Goal: Check status: Check status

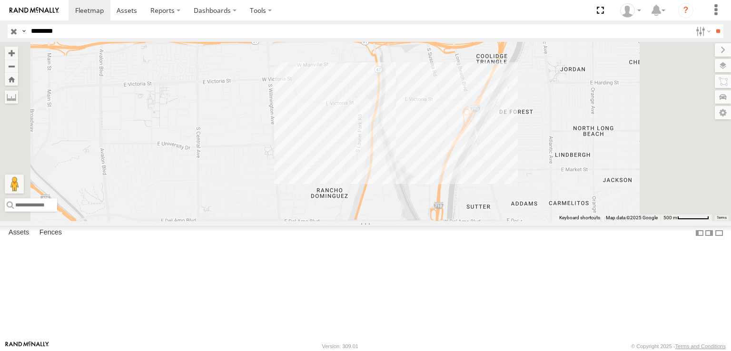
click at [0, 0] on span at bounding box center [0, 0] width 0 height 0
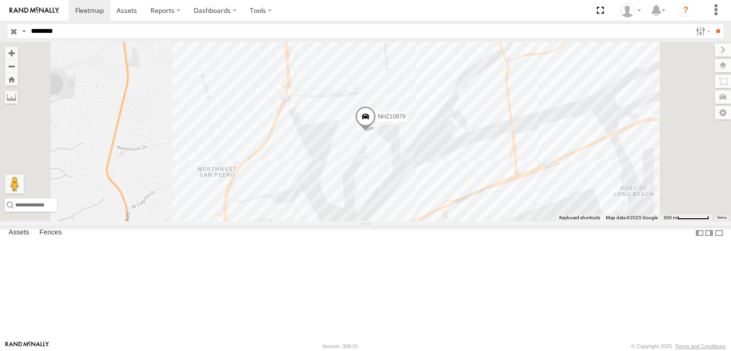
click at [376, 132] on span at bounding box center [365, 119] width 21 height 26
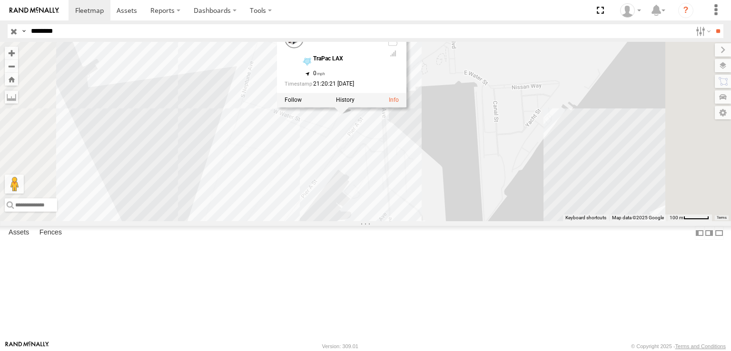
drag, startPoint x: 481, startPoint y: 177, endPoint x: 465, endPoint y: 200, distance: 28.4
click at [465, 200] on div "NHZ10879 NHZ10879 All Assets TraPac LAX 33.76523 , -118.26594 0 21:20:21 [DATE]" at bounding box center [365, 131] width 731 height 179
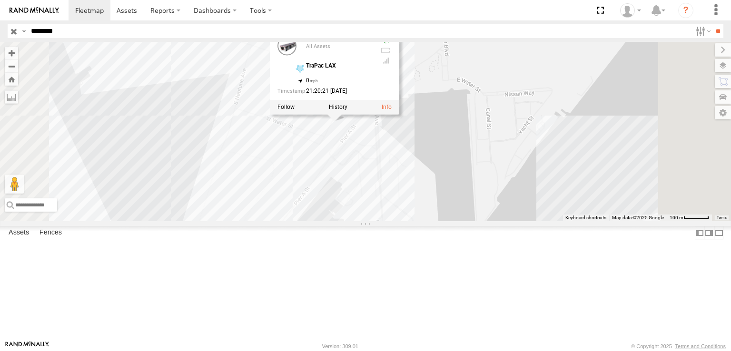
click at [465, 199] on div "NHZ10879 NHZ10879 All Assets TraPac LAX 33.76523 , -118.26594 0 21:20:21 [DATE]" at bounding box center [365, 131] width 731 height 179
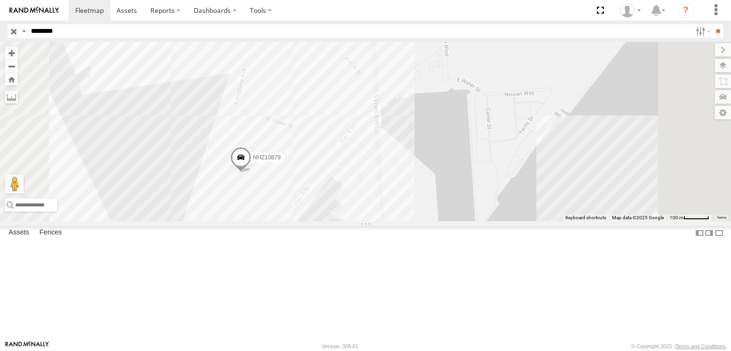
click at [251, 173] on span at bounding box center [240, 160] width 21 height 26
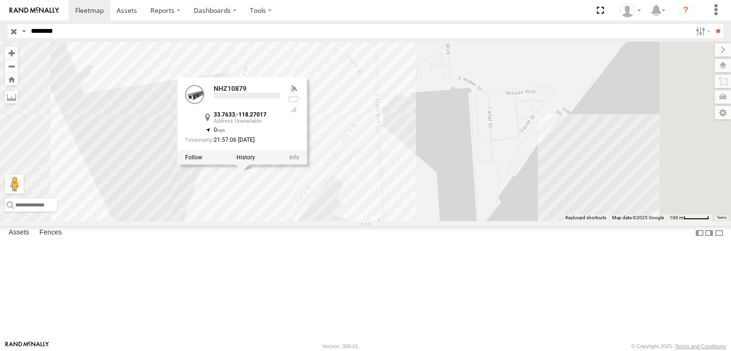
drag, startPoint x: 345, startPoint y: 254, endPoint x: 352, endPoint y: 246, distance: 11.2
click at [352, 221] on div "NHZ10879 NHZ10879 33.7633 , -118.27017 0 21:57:06 [DATE]" at bounding box center [365, 131] width 731 height 179
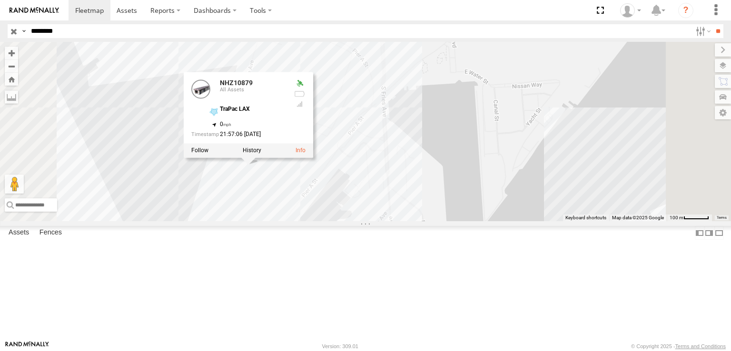
click at [310, 221] on div "NHZ10879 NHZ10879 All Assets TraPac LAX 33.7633 , -118.27017 0 21:57:06 [DATE]" at bounding box center [365, 131] width 731 height 179
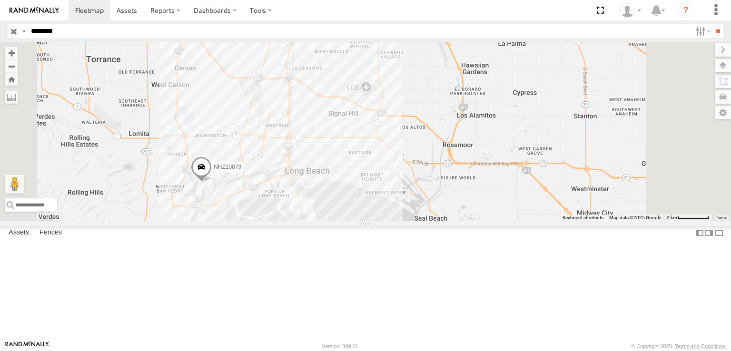
click at [12, 33] on input "button" at bounding box center [14, 31] width 12 height 14
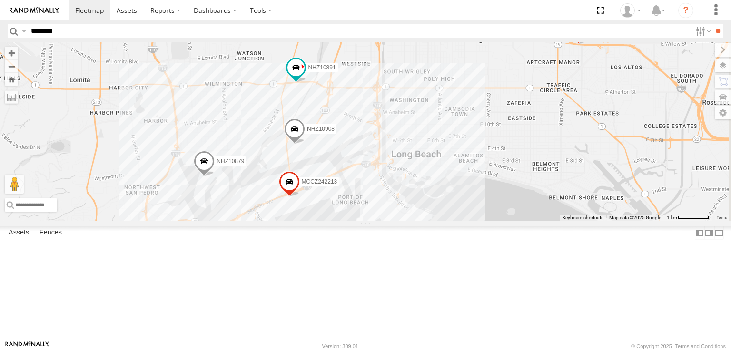
click at [215, 177] on span at bounding box center [204, 164] width 21 height 26
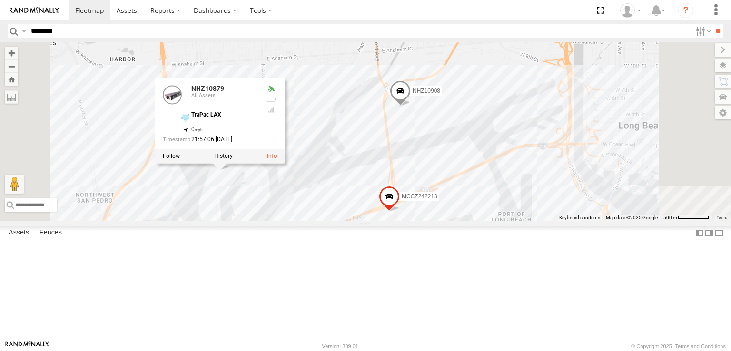
drag, startPoint x: 329, startPoint y: 235, endPoint x: 353, endPoint y: 242, distance: 25.4
click at [353, 221] on div "NHZ10891 NHZ10879 MCCZ242213 MCCZ242218 NHZ24640(disabled) NHZ10908 NHZ10879 Al…" at bounding box center [365, 131] width 731 height 179
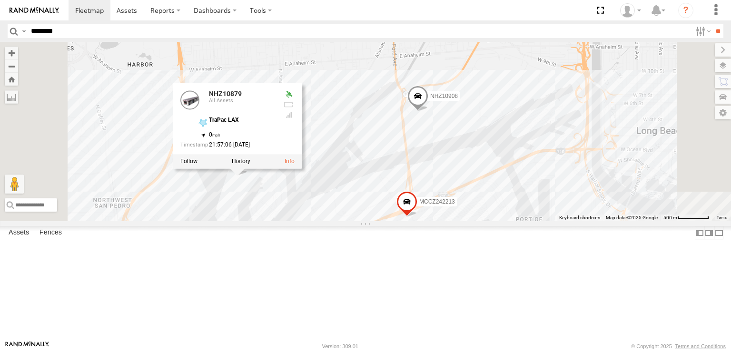
click at [338, 221] on div "NHZ10891 NHZ10879 MCCZ242213 MCCZ242218 NHZ24640(disabled) NHZ10908 NHZ10879 Al…" at bounding box center [365, 131] width 731 height 179
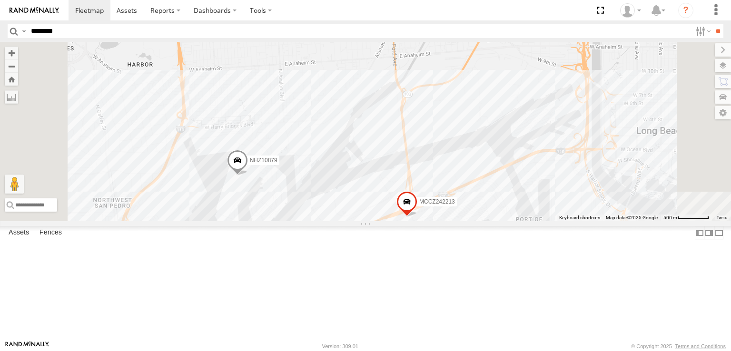
click at [248, 176] on span at bounding box center [237, 163] width 21 height 26
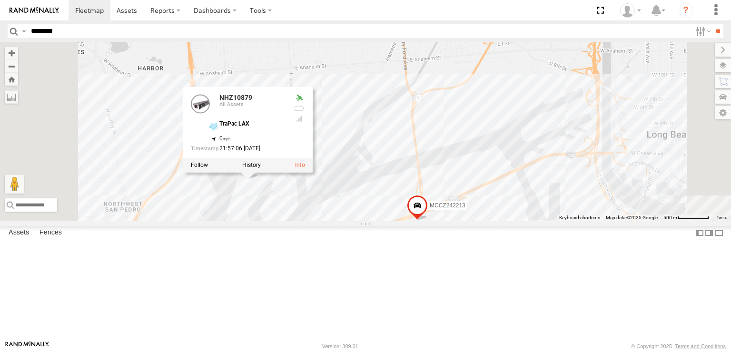
drag, startPoint x: 345, startPoint y: 242, endPoint x: 359, endPoint y: 248, distance: 14.5
click at [359, 221] on div "NHZ10891 NHZ10879 MCCZ242213 NHZ10879 All Assets TraPac LAX 33.7633 , -118.2701…" at bounding box center [365, 131] width 731 height 179
click at [363, 221] on div "NHZ10891 NHZ10879 MCCZ242213 NHZ10879 All Assets TraPac LAX 33.7633 , -118.2701…" at bounding box center [365, 131] width 731 height 179
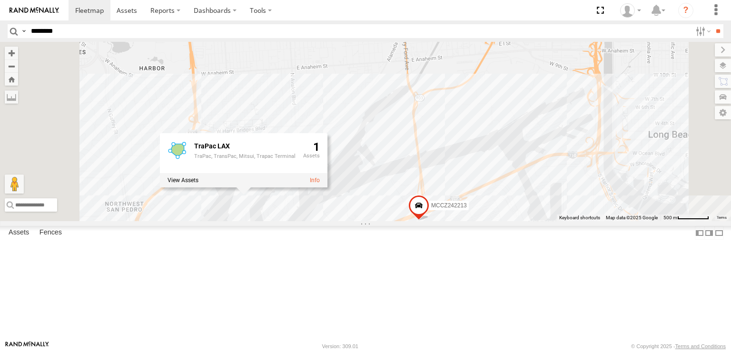
click at [343, 221] on div "NHZ10891 NHZ10879 MCCZ242213 TraPac LAX TraPac, TransPac, Mitsui, Trapac Termin…" at bounding box center [365, 131] width 731 height 179
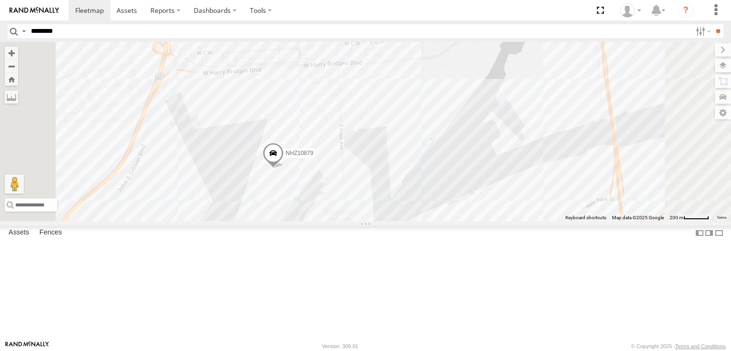
click at [284, 169] on span at bounding box center [273, 156] width 21 height 26
